Goal: Communication & Community: Answer question/provide support

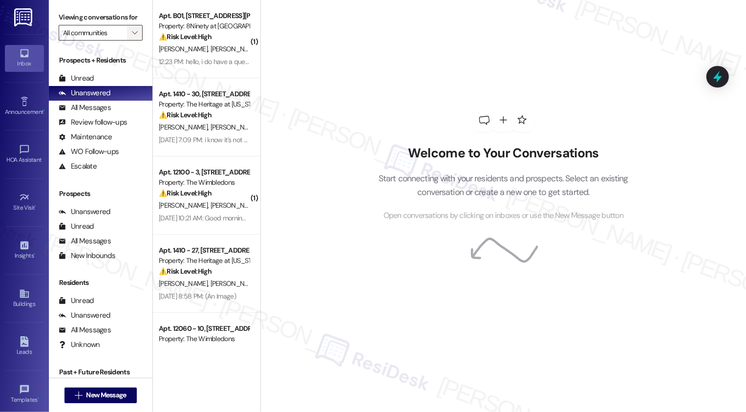
click at [134, 41] on button "" at bounding box center [135, 33] width 16 height 16
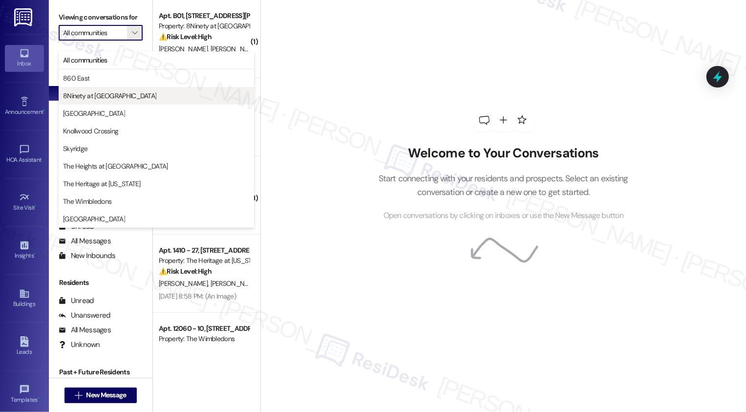
click at [98, 91] on span "8Ninety at [GEOGRAPHIC_DATA]" at bounding box center [109, 96] width 93 height 10
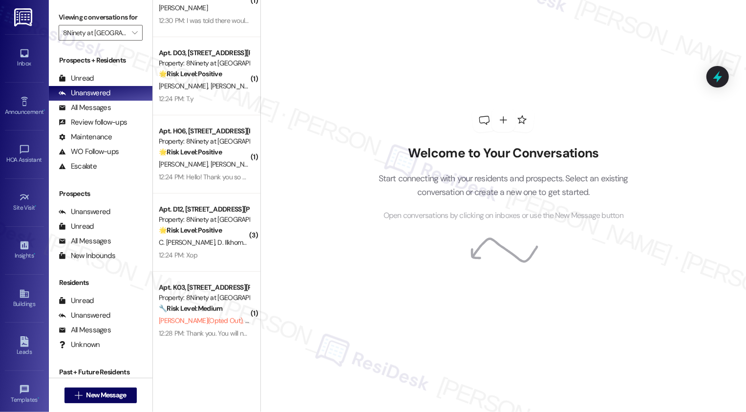
scroll to position [283, 0]
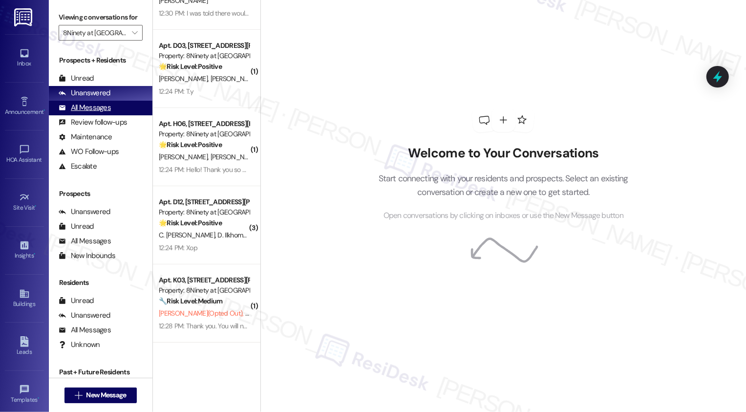
click at [110, 115] on div "All Messages (undefined)" at bounding box center [101, 108] width 104 height 15
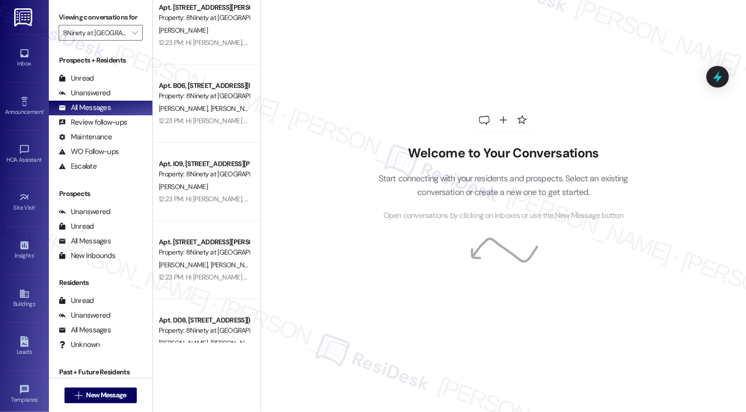
scroll to position [2987, 0]
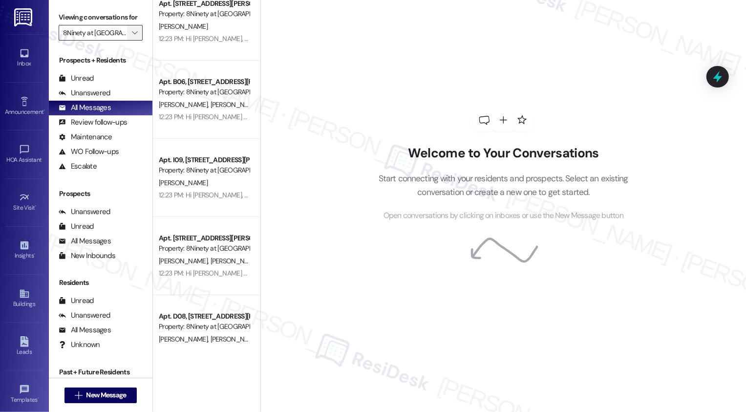
click at [132, 37] on icon "" at bounding box center [134, 33] width 5 height 8
type input "Skyridge"
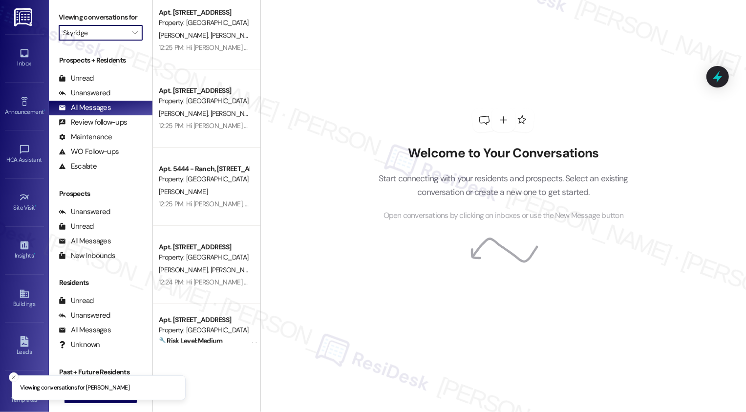
scroll to position [2706, 0]
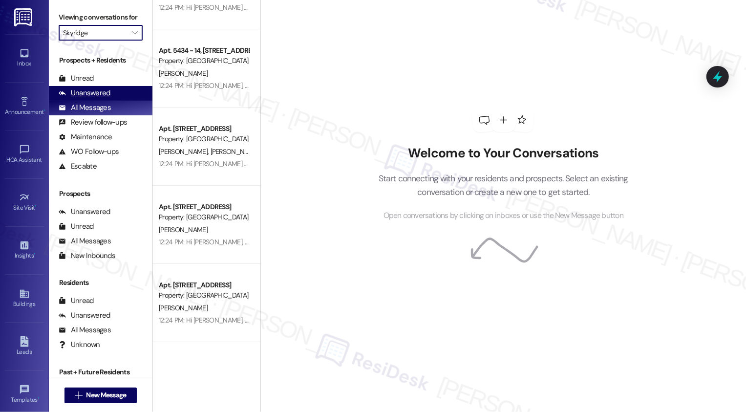
click at [126, 101] on div "Unanswered (0)" at bounding box center [101, 93] width 104 height 15
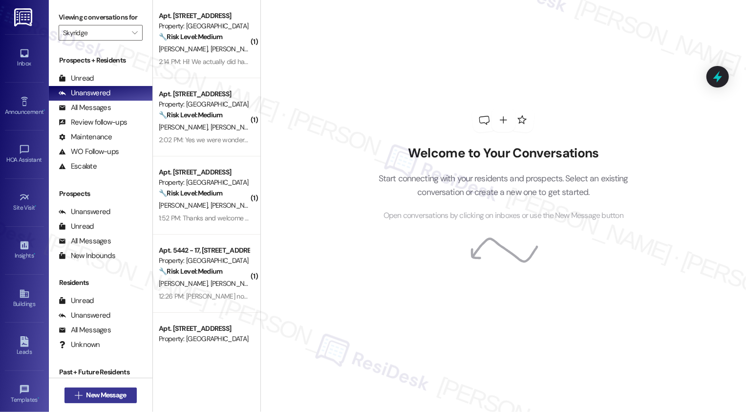
click at [107, 396] on span "New Message" at bounding box center [106, 395] width 40 height 10
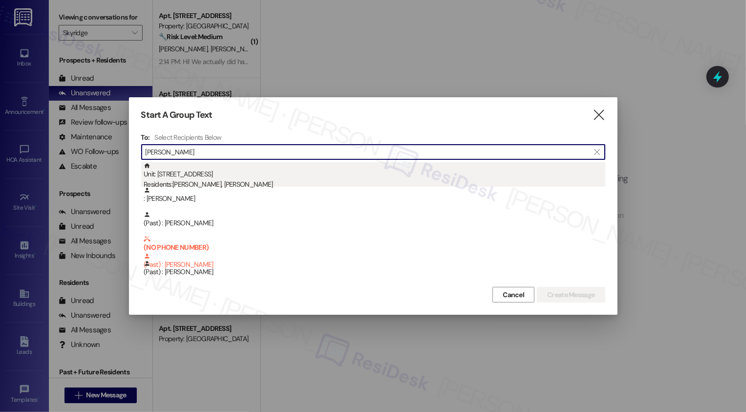
type input "[PERSON_NAME]"
click at [228, 174] on div "Unit: 67A-The Muskingham - [STREET_ADDRESS] Residents: [PERSON_NAME], [PERSON_N…" at bounding box center [375, 176] width 462 height 28
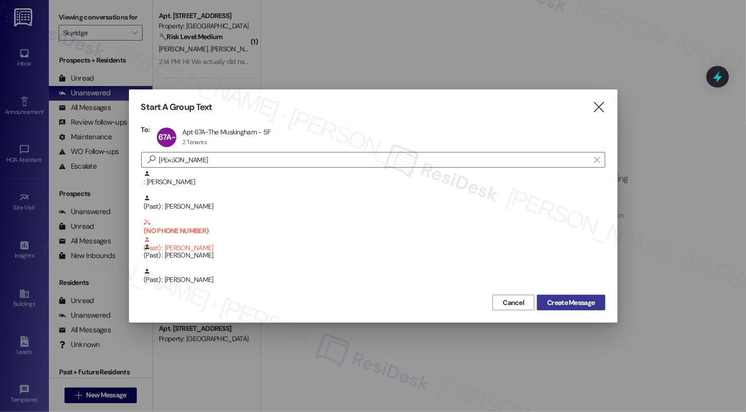
click at [560, 303] on span "Create Message" at bounding box center [570, 302] width 47 height 10
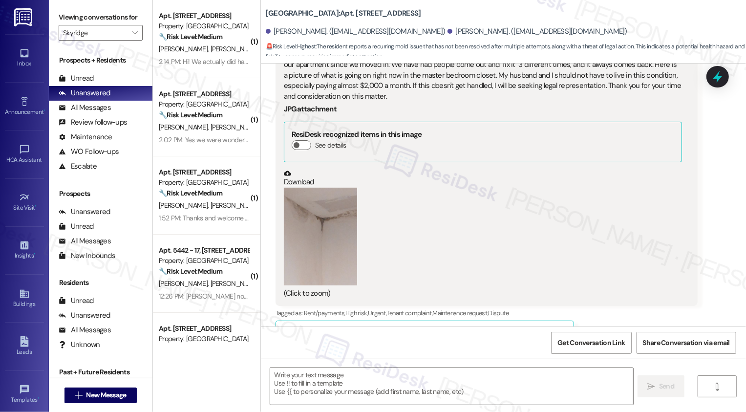
scroll to position [255, 0]
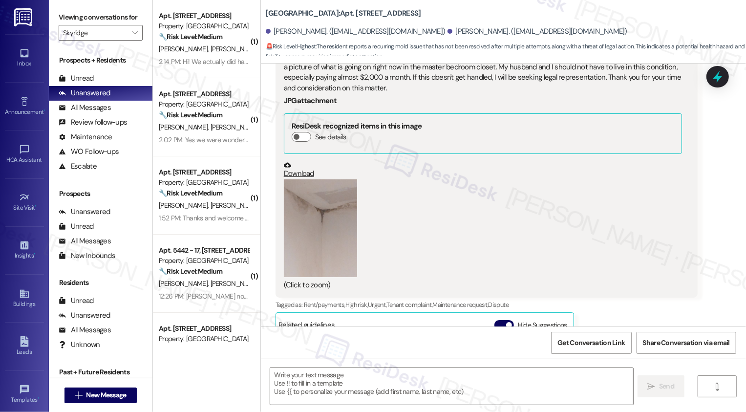
click at [299, 237] on button "Zoom image" at bounding box center [320, 228] width 73 height 98
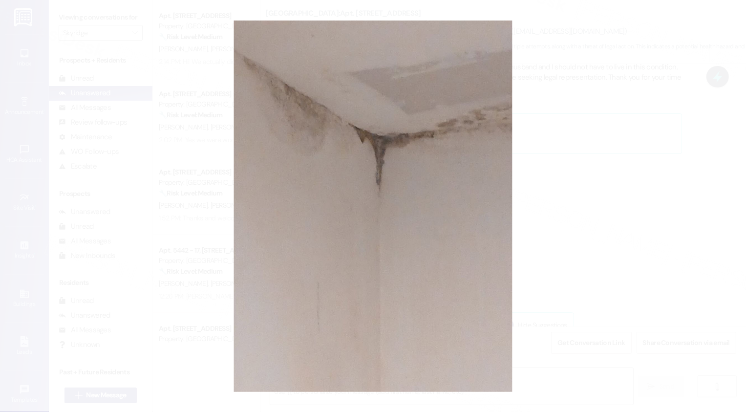
click at [533, 238] on button "Unzoom image" at bounding box center [373, 206] width 746 height 412
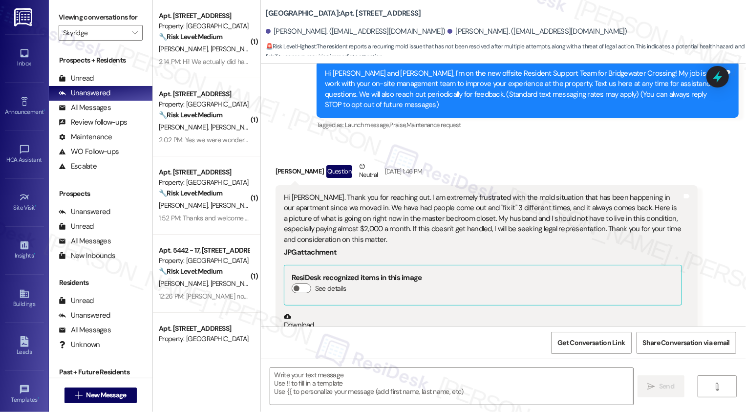
scroll to position [214, 0]
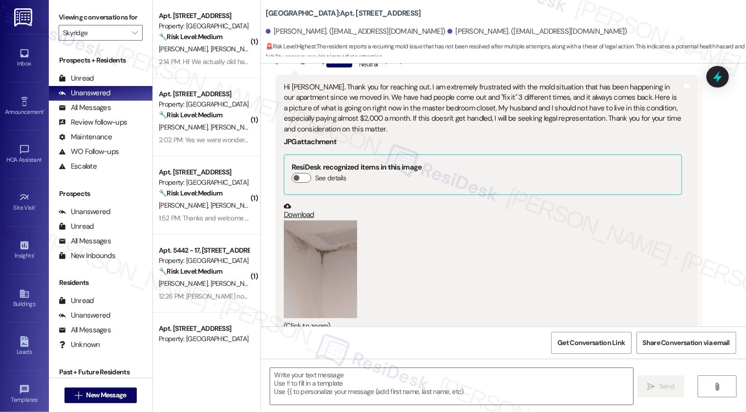
click at [293, 216] on link "Download" at bounding box center [483, 210] width 398 height 17
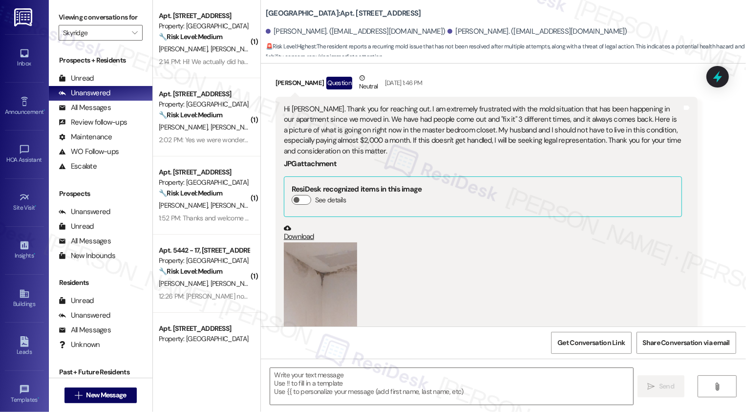
scroll to position [165, 0]
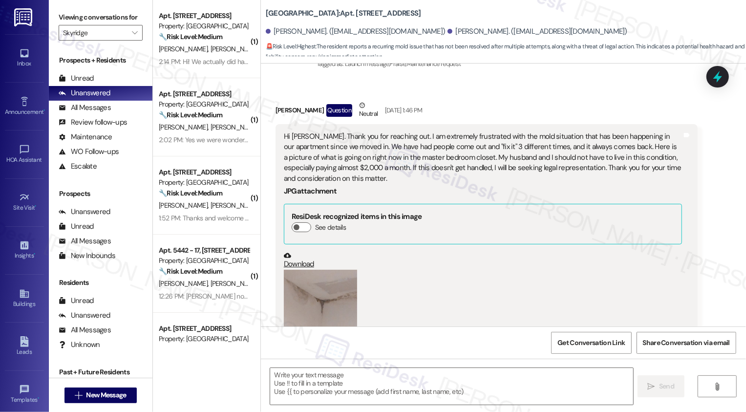
drag, startPoint x: 270, startPoint y: 109, endPoint x: 310, endPoint y: 110, distance: 40.1
click at [310, 110] on div "[PERSON_NAME] Question Neutral [DATE] 1:46 PM" at bounding box center [486, 112] width 422 height 24
copy div "[PERSON_NAME]"
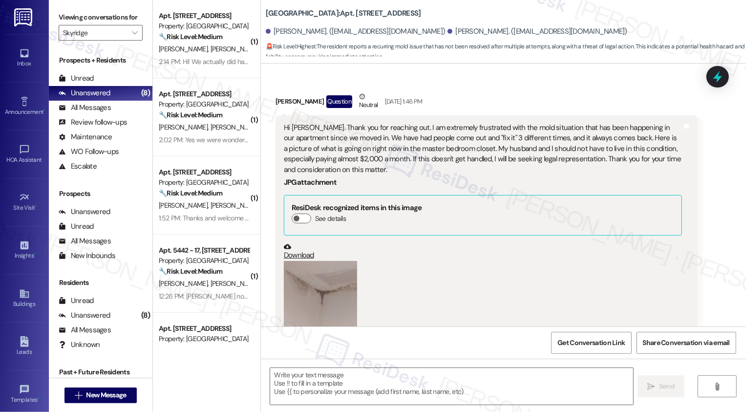
click at [275, 97] on div "[PERSON_NAME] Question Neutral [DATE] 1:46 PM" at bounding box center [486, 103] width 422 height 24
click at [332, 395] on textarea at bounding box center [451, 386] width 363 height 37
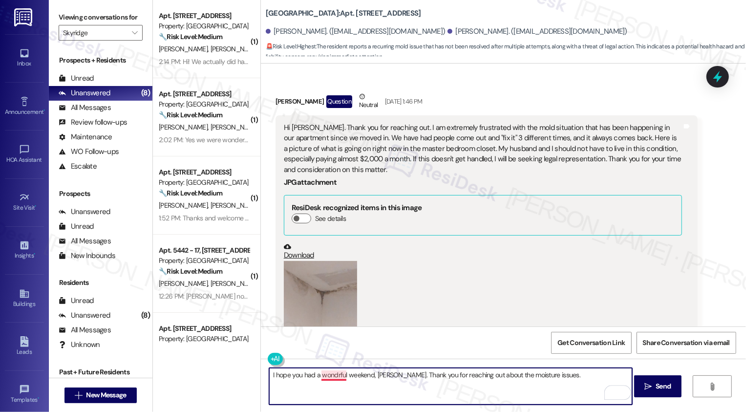
click at [331, 373] on textarea "I hope you had a wondrful weekend, [PERSON_NAME]. Thank you for reaching out ab…" at bounding box center [450, 386] width 363 height 37
click at [569, 381] on textarea "I hope you had a wonderful weekend, [PERSON_NAME]. Thank you for reaching out a…" at bounding box center [450, 386] width 363 height 37
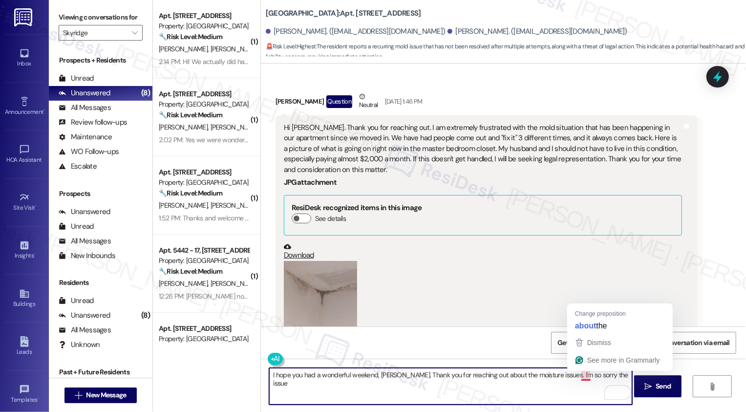
click at [581, 375] on textarea "I hope you had a wonderful weekend, [PERSON_NAME]. Thank you for reaching out a…" at bounding box center [450, 386] width 363 height 37
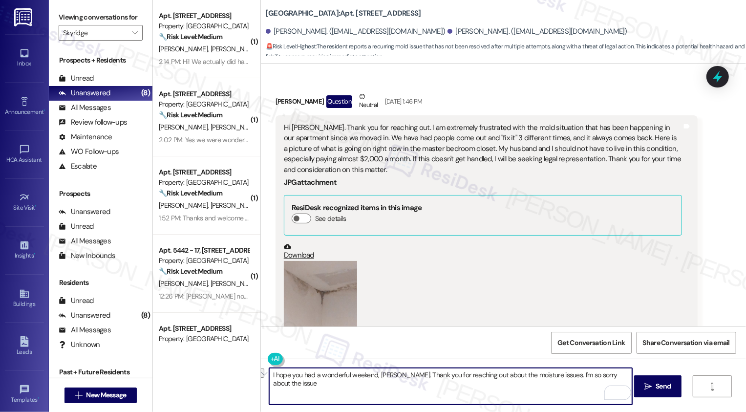
drag, startPoint x: 593, startPoint y: 375, endPoint x: 618, endPoint y: 373, distance: 24.5
click at [618, 373] on textarea "I hope you had a wonderful weekend, [PERSON_NAME]. Thank you for reaching out a…" at bounding box center [450, 386] width 363 height 37
click at [580, 372] on textarea "I hope you had a wonderful weekend, [PERSON_NAME]. Thank you for reaching out a…" at bounding box center [450, 386] width 363 height 37
click at [605, 373] on textarea "I hope you had a wonderful weekend, [PERSON_NAME]. Thank you for reaching out a…" at bounding box center [450, 386] width 363 height 37
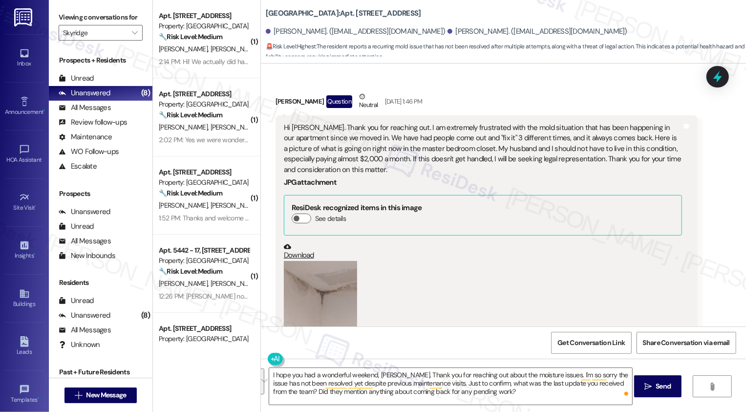
paste textarea "’m so sorry to hear it still hasn’t been resolved despite the previous maintena…"
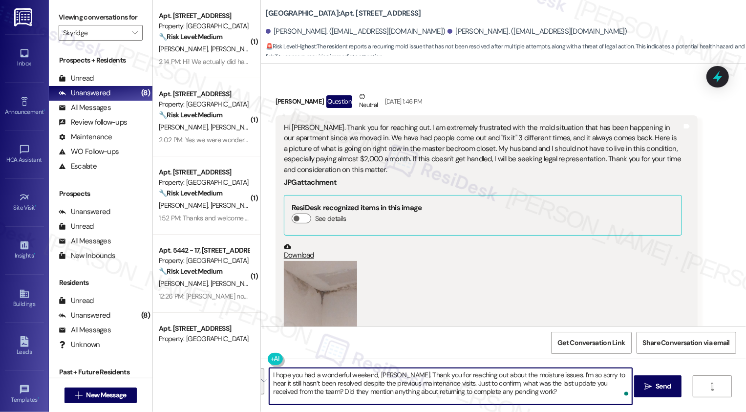
click at [409, 382] on textarea "I hope you had a wonderful weekend, [PERSON_NAME]. Thank you for reaching out a…" at bounding box center [450, 386] width 363 height 37
click at [453, 380] on textarea "I hope you had a wonderful weekend, [PERSON_NAME]. Thank you for reaching out a…" at bounding box center [450, 386] width 363 height 37
click at [517, 398] on textarea "I hope you had a wonderful weekend, [PERSON_NAME]. Thank you for reaching out a…" at bounding box center [450, 386] width 363 height 37
click at [525, 394] on textarea "I hope you had a wonderful weekend, [PERSON_NAME]. Thank you for reaching out a…" at bounding box center [450, 386] width 363 height 37
click at [530, 393] on textarea "I hope you had a wonderful weekend, [PERSON_NAME]. Thank you for reaching out a…" at bounding box center [450, 386] width 363 height 37
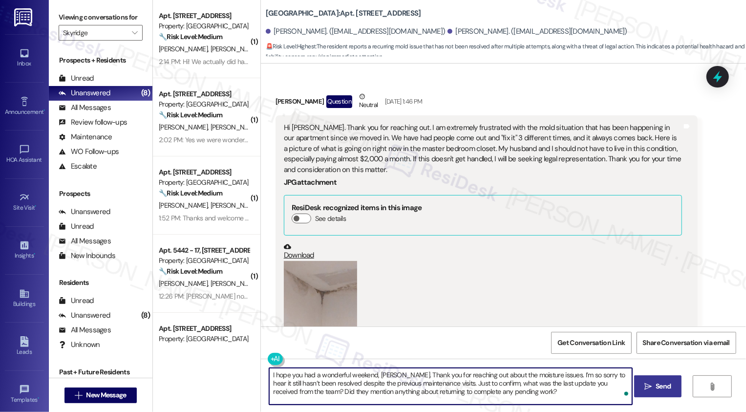
type textarea "I hope you had a wonderful weekend, [PERSON_NAME]. Thank you for reaching out a…"
click at [662, 387] on span "Send" at bounding box center [662, 386] width 15 height 10
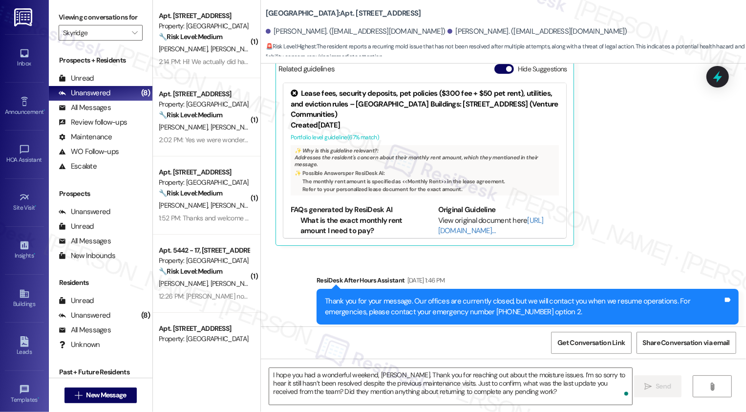
scroll to position [619, 0]
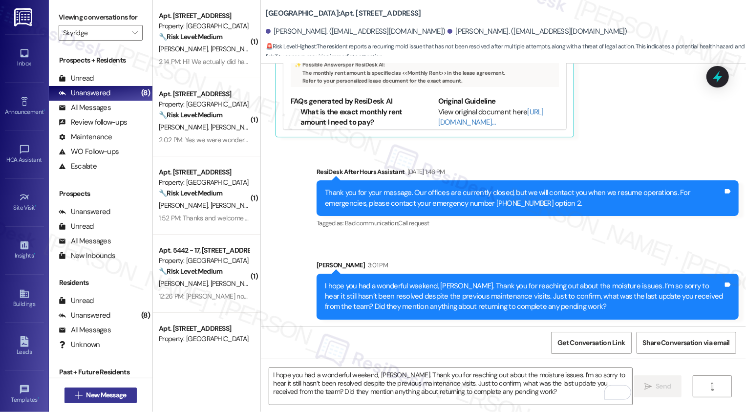
click at [123, 391] on span "New Message" at bounding box center [106, 395] width 40 height 10
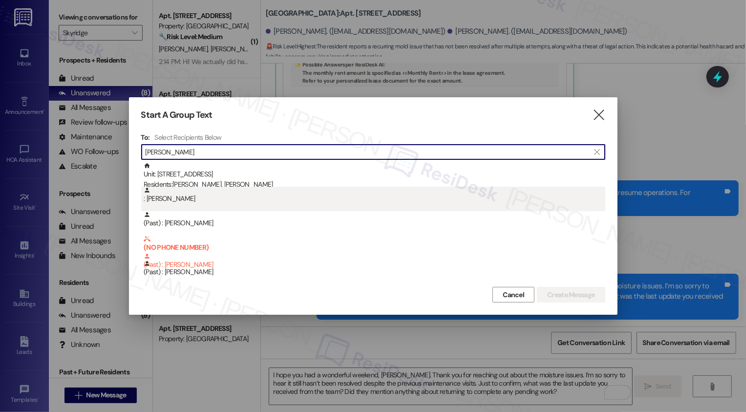
type input "[PERSON_NAME]"
click at [210, 203] on div ": [PERSON_NAME]" at bounding box center [375, 195] width 462 height 17
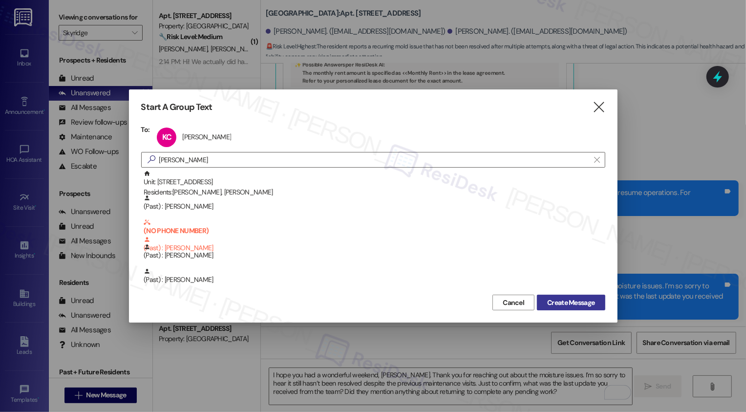
click at [572, 299] on span "Create Message" at bounding box center [570, 302] width 47 height 10
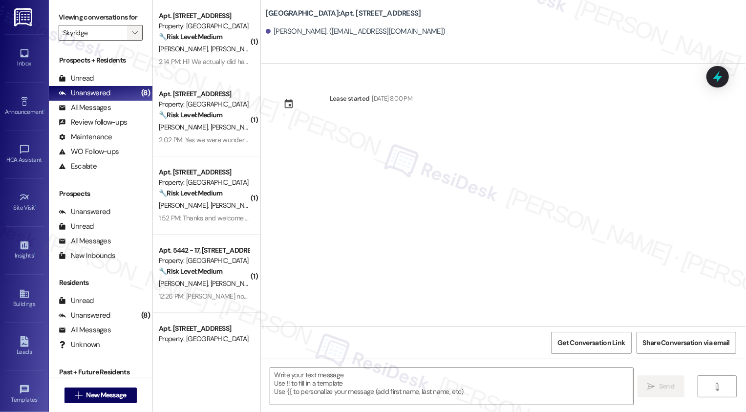
click at [132, 37] on icon "" at bounding box center [134, 33] width 5 height 8
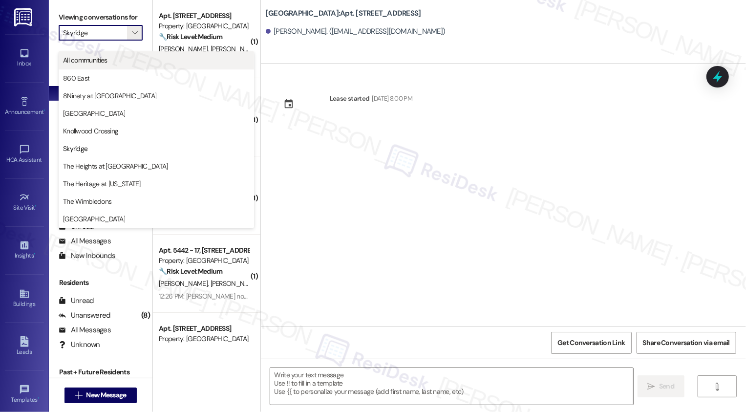
click at [119, 57] on span "All communities" at bounding box center [156, 60] width 187 height 10
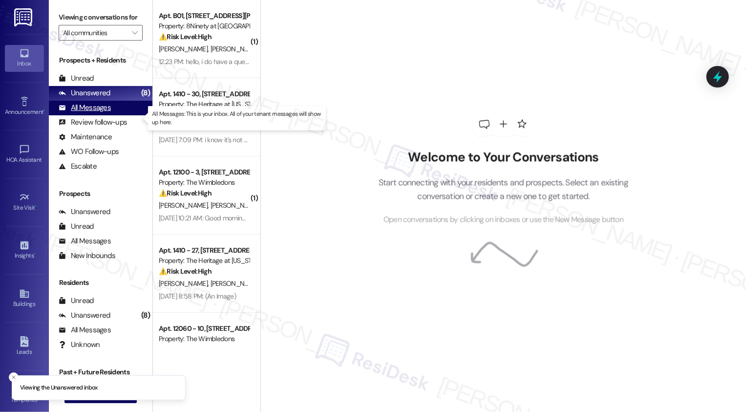
click at [107, 113] on div "All Messages" at bounding box center [85, 108] width 52 height 10
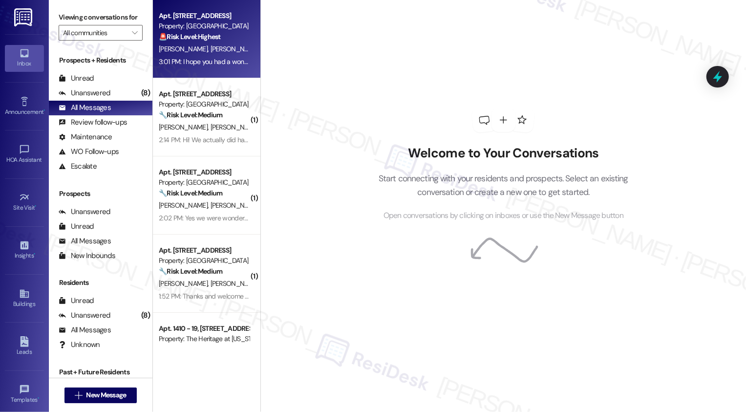
click at [210, 48] on span "[PERSON_NAME]" at bounding box center [234, 48] width 49 height 9
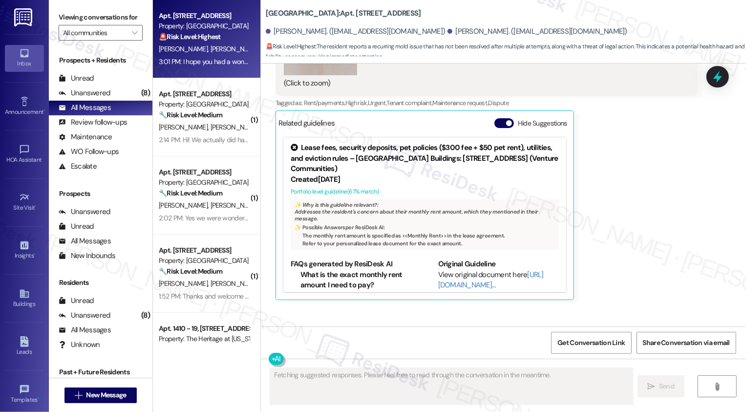
scroll to position [402, 0]
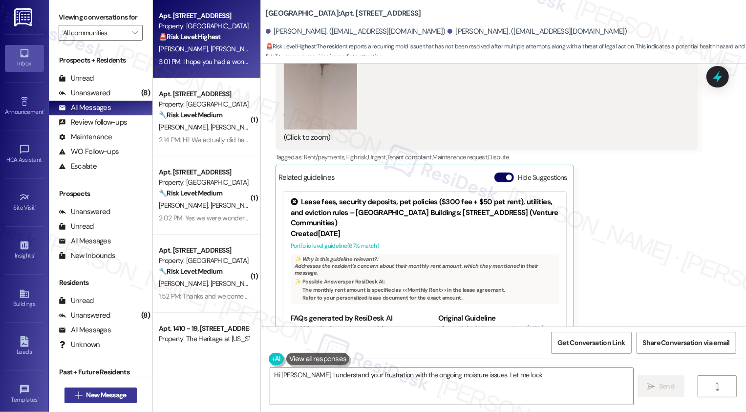
click at [95, 393] on span "New Message" at bounding box center [106, 395] width 40 height 10
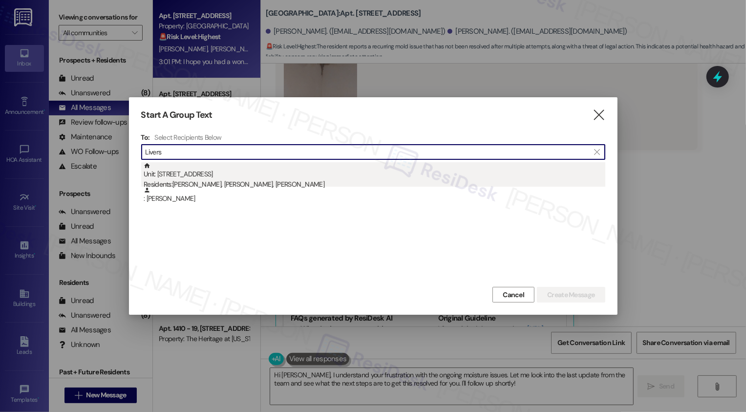
type input "Livers"
click at [232, 186] on div "Residents: [PERSON_NAME], [PERSON_NAME], [PERSON_NAME]" at bounding box center [375, 184] width 462 height 10
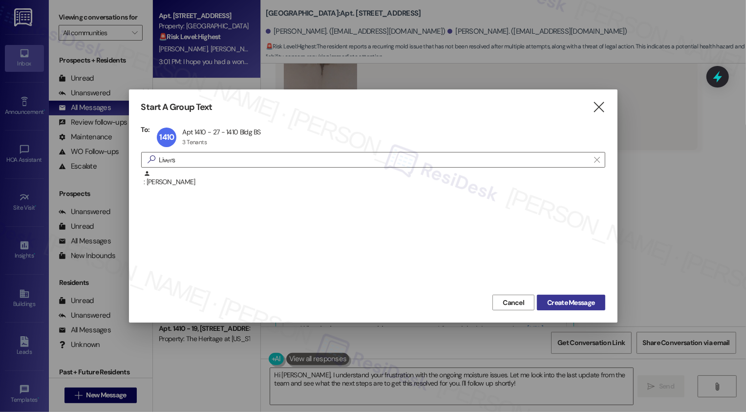
click at [578, 296] on button "Create Message" at bounding box center [571, 303] width 68 height 16
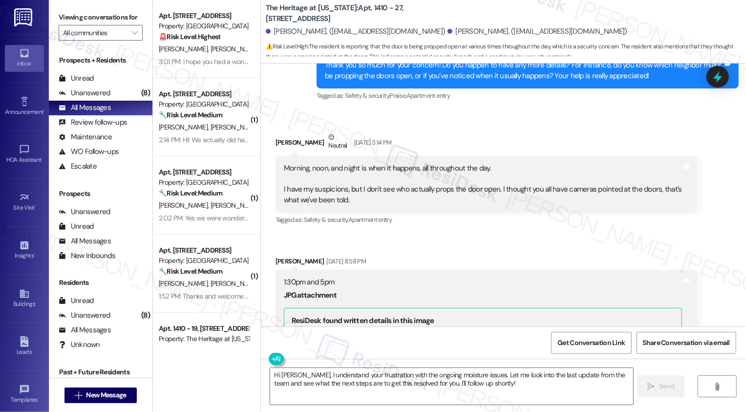
scroll to position [1272, 0]
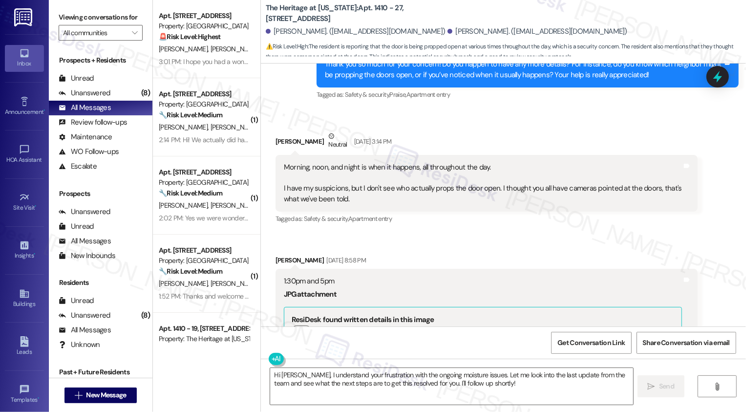
click at [284, 164] on div "Morning, noon, and night is when it happens, all throughout the day. I have my …" at bounding box center [483, 183] width 398 height 42
drag, startPoint x: 260, startPoint y: 7, endPoint x: 313, endPoint y: 16, distance: 52.9
click at [313, 16] on b "The Heritage at [US_STATE]: Apt. 1410 - 27, [STREET_ADDRESS]" at bounding box center [363, 13] width 195 height 21
copy b "The Heritage at [US_STATE]: Apt. 1410 - 27, [STREET_ADDRESS]"
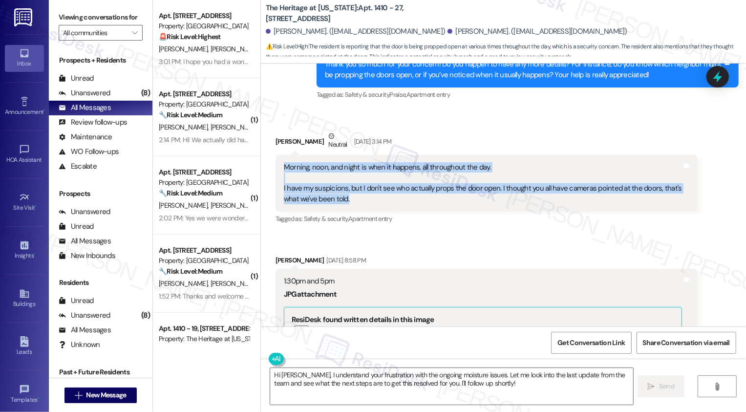
drag, startPoint x: 279, startPoint y: 166, endPoint x: 373, endPoint y: 207, distance: 102.6
click at [373, 207] on div "Morning, noon, and night is when it happens, all throughout the day. I have my …" at bounding box center [486, 183] width 422 height 57
copy div "Morning, noon, and night is when it happens, all throughout the day. I have my …"
click at [422, 245] on div "Received via SMS [PERSON_NAME] Neutral [DATE] 3:14 PM Morning, noon, and night …" at bounding box center [503, 314] width 485 height 410
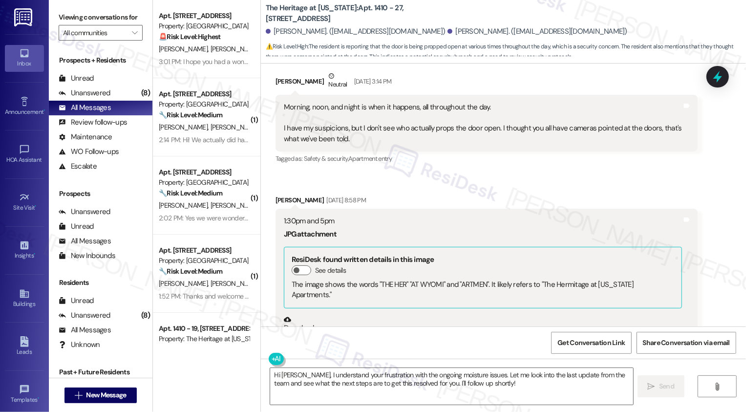
scroll to position [1415, 0]
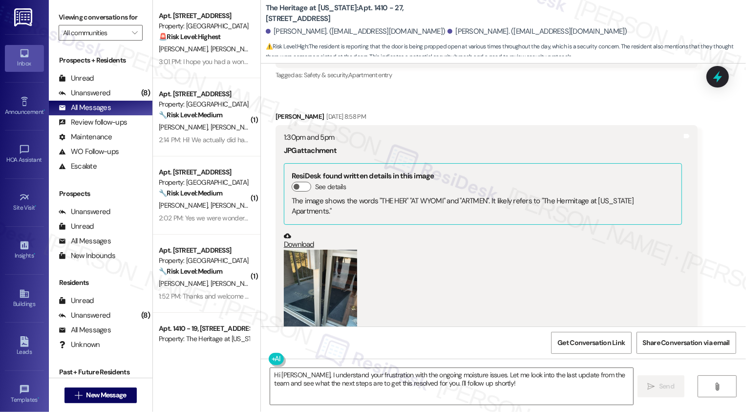
click at [298, 234] on link "Download" at bounding box center [483, 240] width 398 height 17
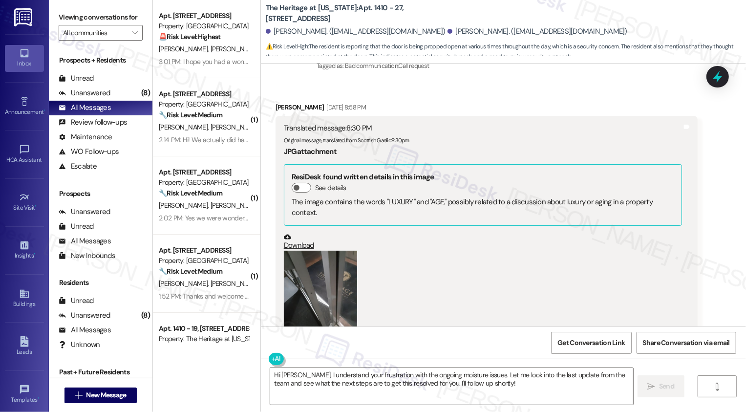
scroll to position [1832, 0]
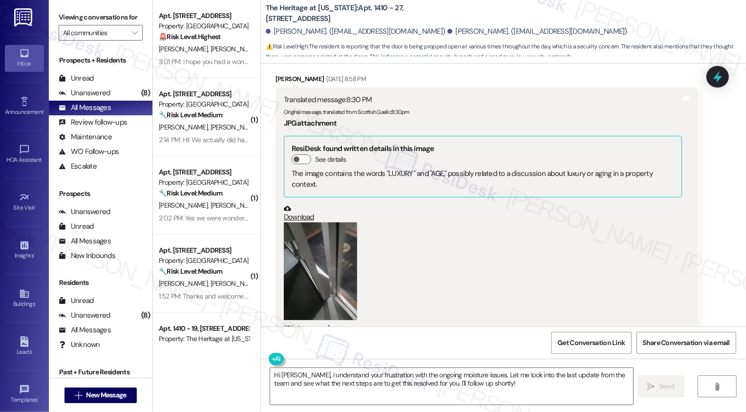
click at [300, 205] on link "Download" at bounding box center [483, 213] width 398 height 17
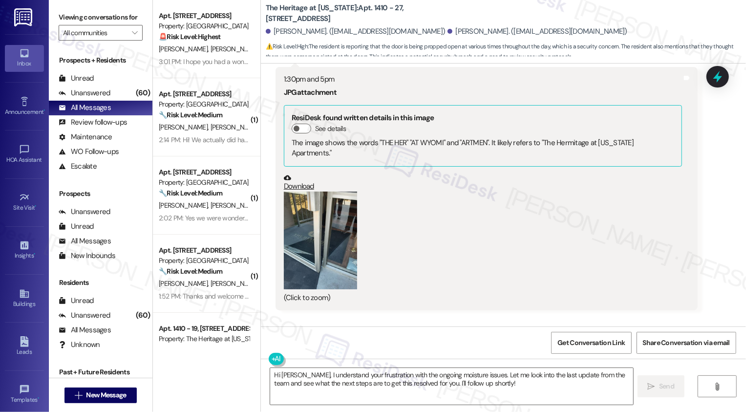
scroll to position [1453, 0]
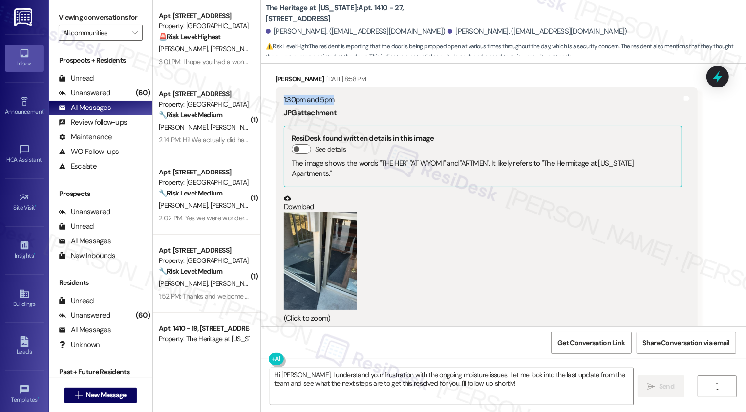
drag, startPoint x: 276, startPoint y: 100, endPoint x: 339, endPoint y: 103, distance: 63.5
click at [339, 103] on div "1:30pm and 5pm JPG attachment ResiDesk found written details in this image See …" at bounding box center [483, 209] width 400 height 229
copy div "1:30pm and 5pm"
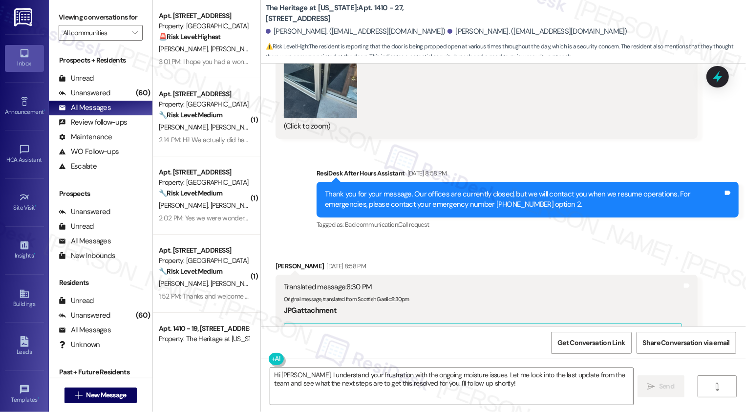
scroll to position [1805, 0]
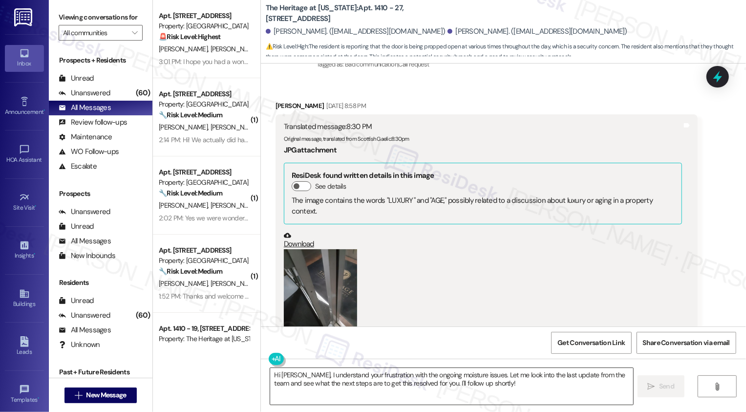
click at [327, 380] on textarea "Fetching suggested responses. Please feel free to read through the conversation…" at bounding box center [451, 386] width 363 height 37
type textarea "Fetching suggested responses. Please feel free to read through the conversation…"
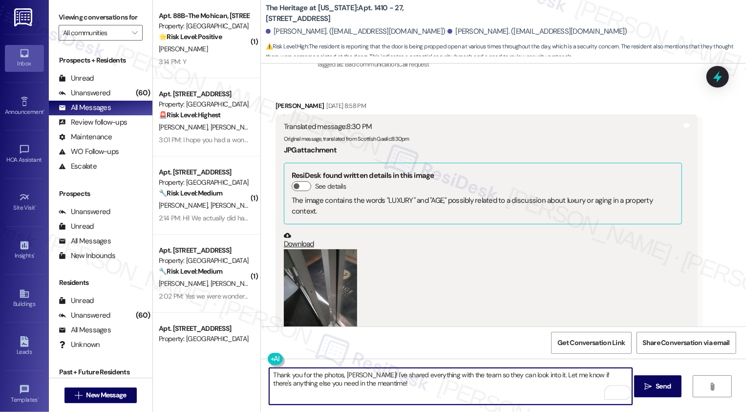
click at [357, 374] on textarea "Thank you for the photos, [PERSON_NAME]! I've shared everything with the team s…" at bounding box center [450, 386] width 363 height 37
click at [354, 385] on textarea "Thank you for the photos, [PERSON_NAME]! I've shared everything with the team s…" at bounding box center [450, 386] width 363 height 37
type textarea "Thank you for the photos, [PERSON_NAME]! I've shared everything with the team s…"
click at [652, 390] on span " Send" at bounding box center [657, 386] width 31 height 10
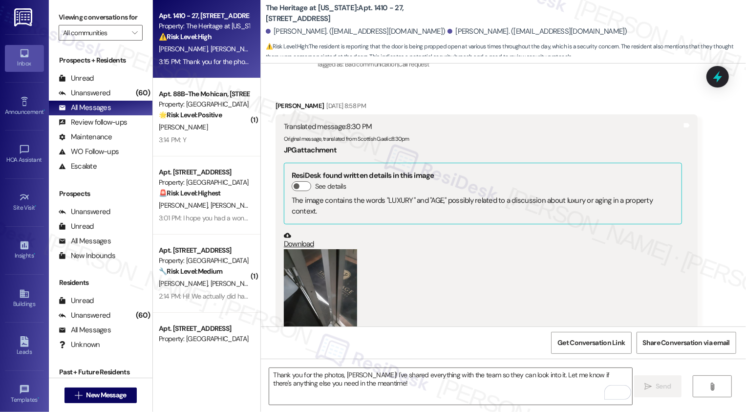
scroll to position [1911, 0]
